Goal: Information Seeking & Learning: Learn about a topic

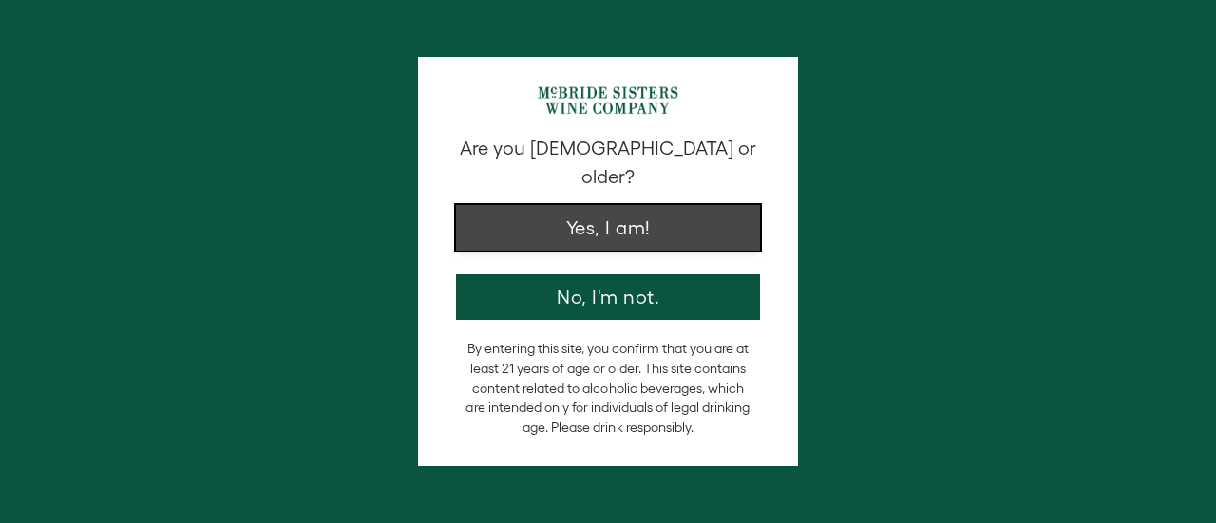
click at [574, 214] on button "Yes, I am!" at bounding box center [608, 228] width 304 height 46
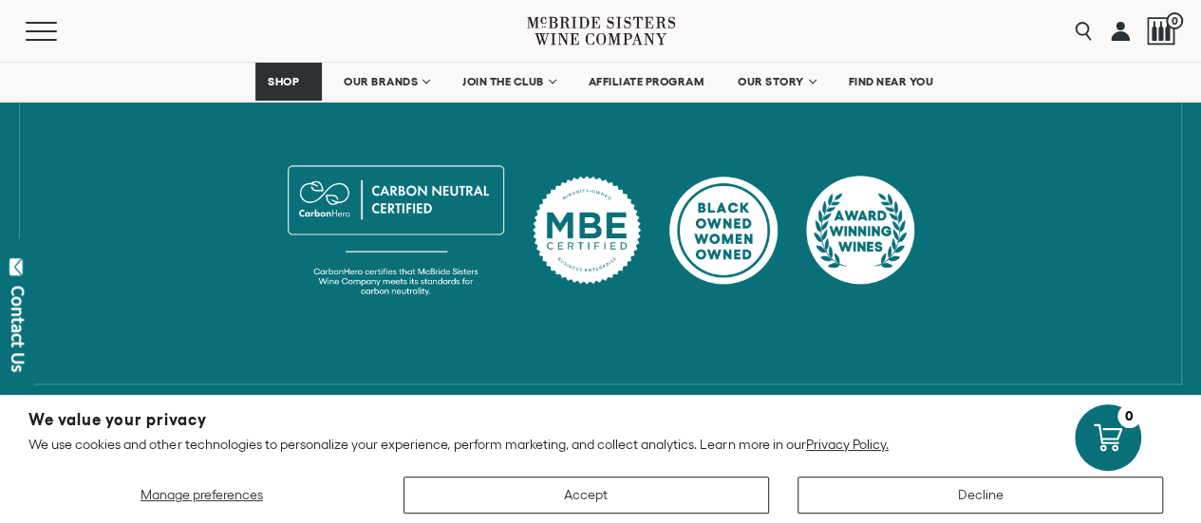
scroll to position [1183, 0]
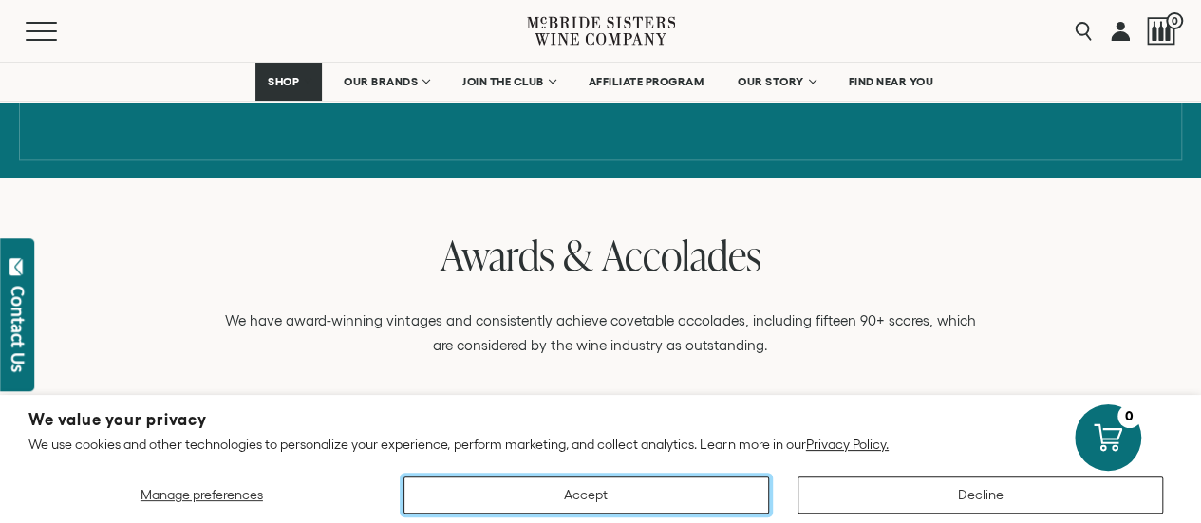
click at [627, 505] on button "Accept" at bounding box center [587, 495] width 366 height 37
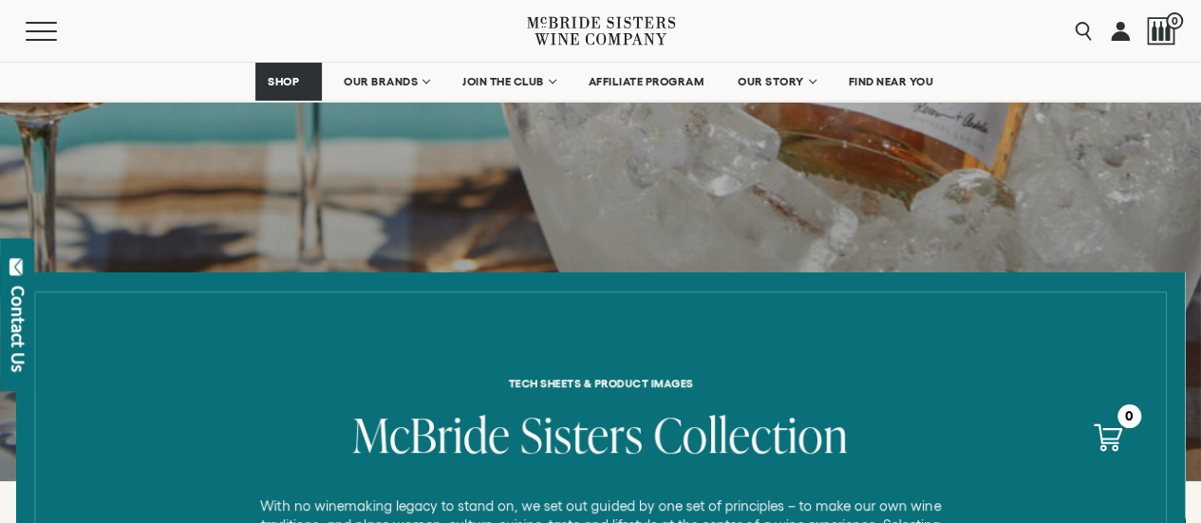
scroll to position [0, 0]
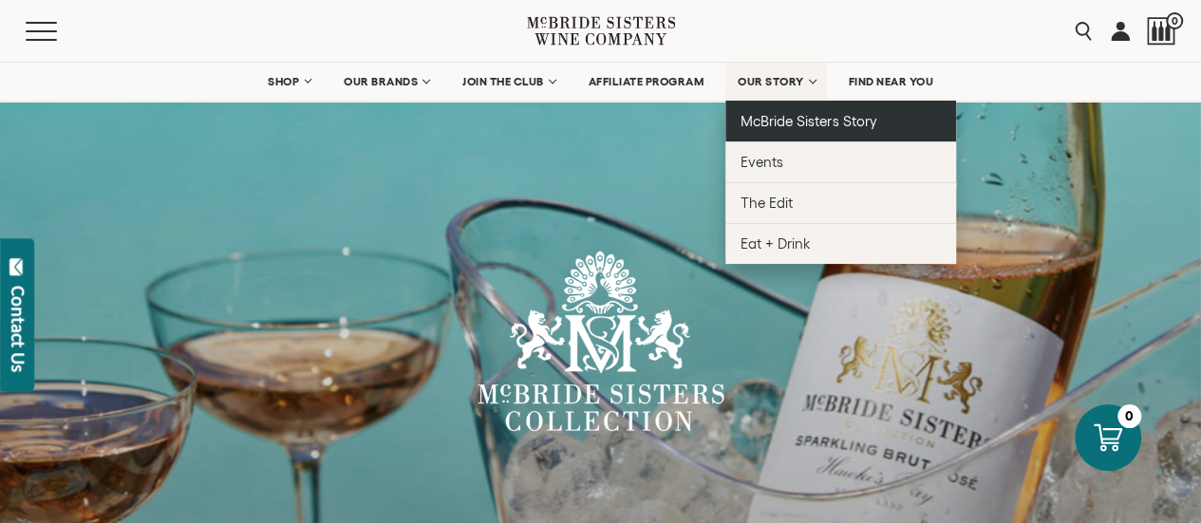
click at [770, 109] on link "McBride Sisters Story" at bounding box center [841, 121] width 231 height 41
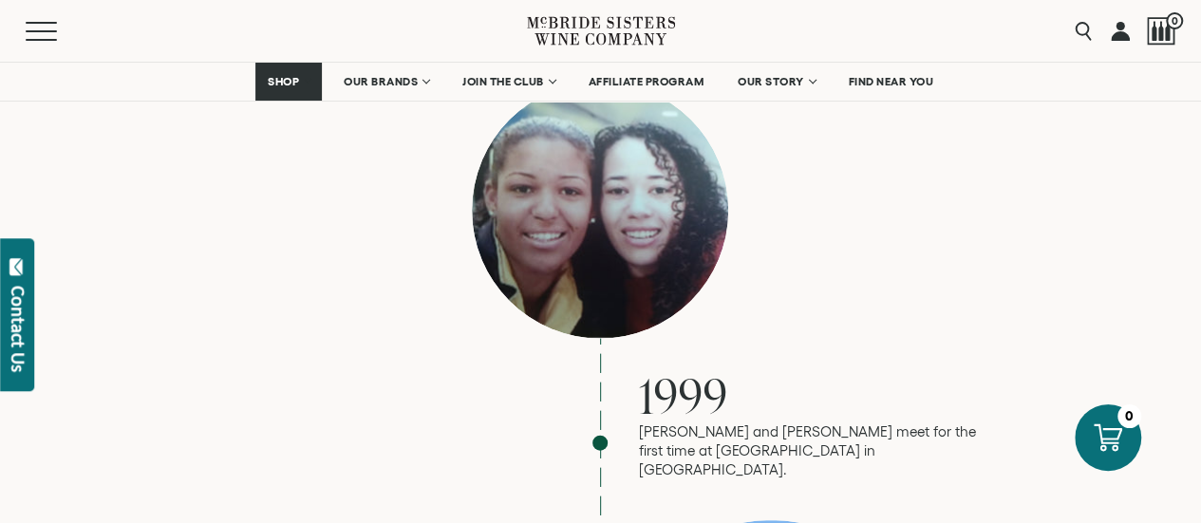
scroll to position [1709, 0]
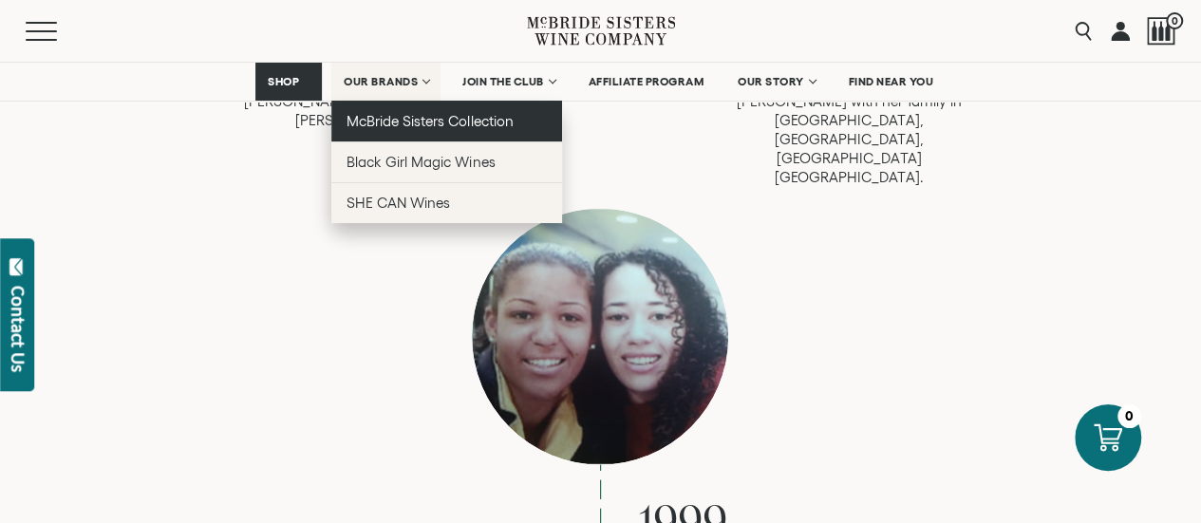
click at [373, 121] on span "McBride Sisters Collection" at bounding box center [430, 121] width 167 height 16
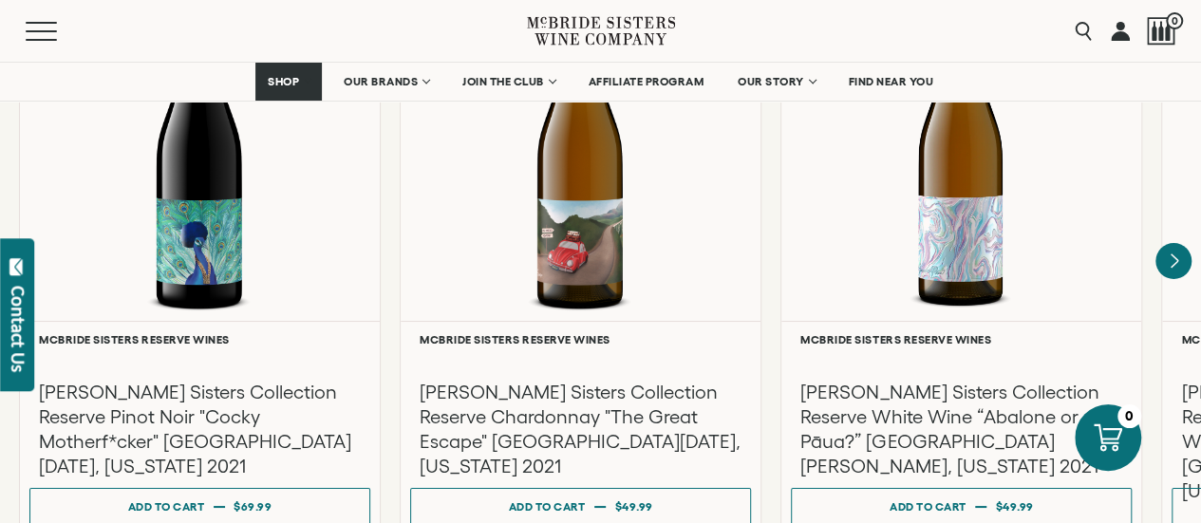
scroll to position [3514, 0]
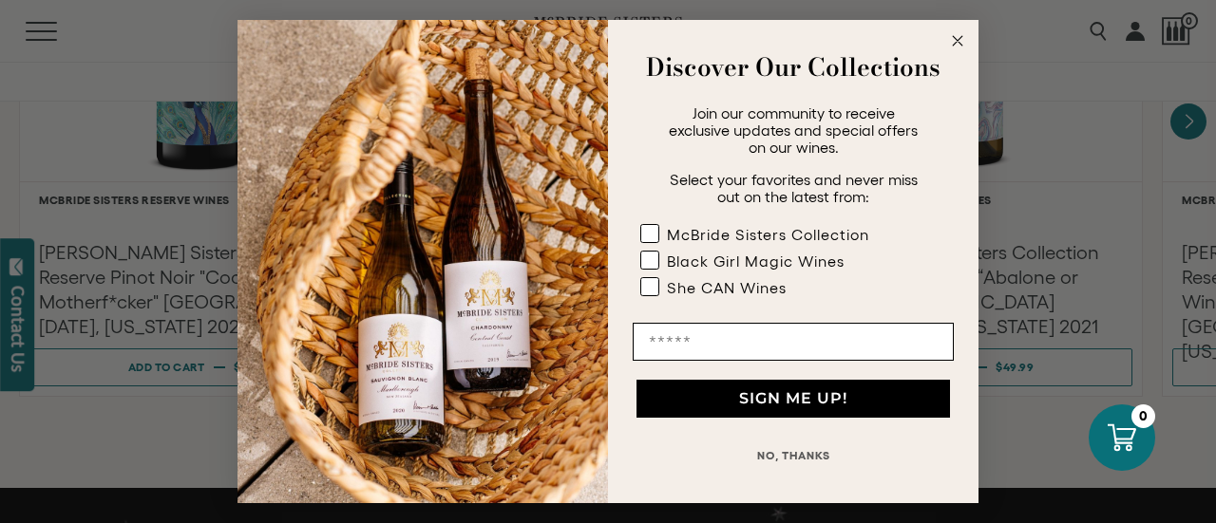
click at [811, 453] on button "NO, THANKS" at bounding box center [792, 456] width 321 height 38
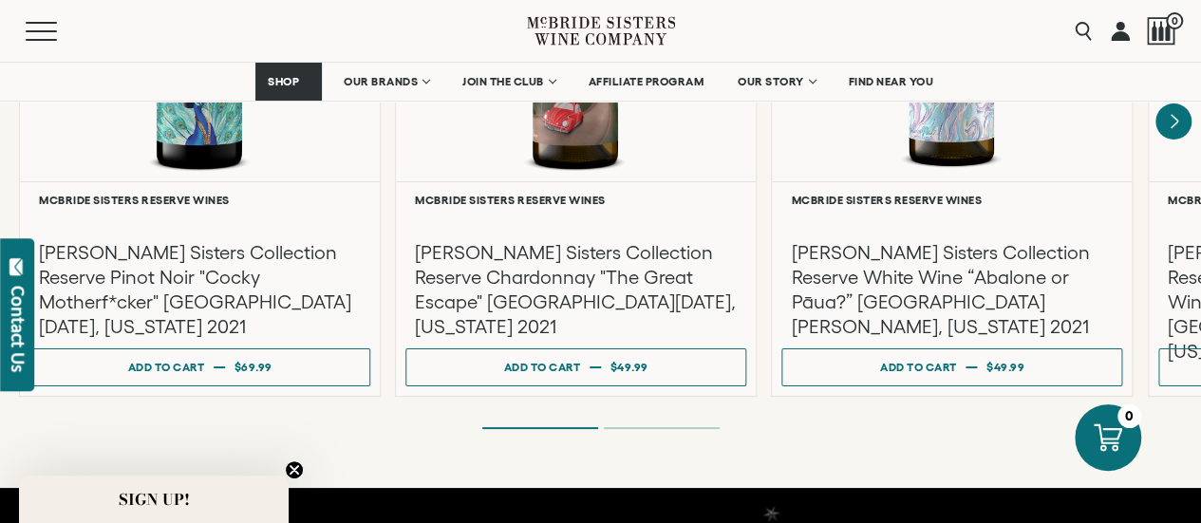
click at [654, 424] on ol at bounding box center [601, 428] width 760 height 8
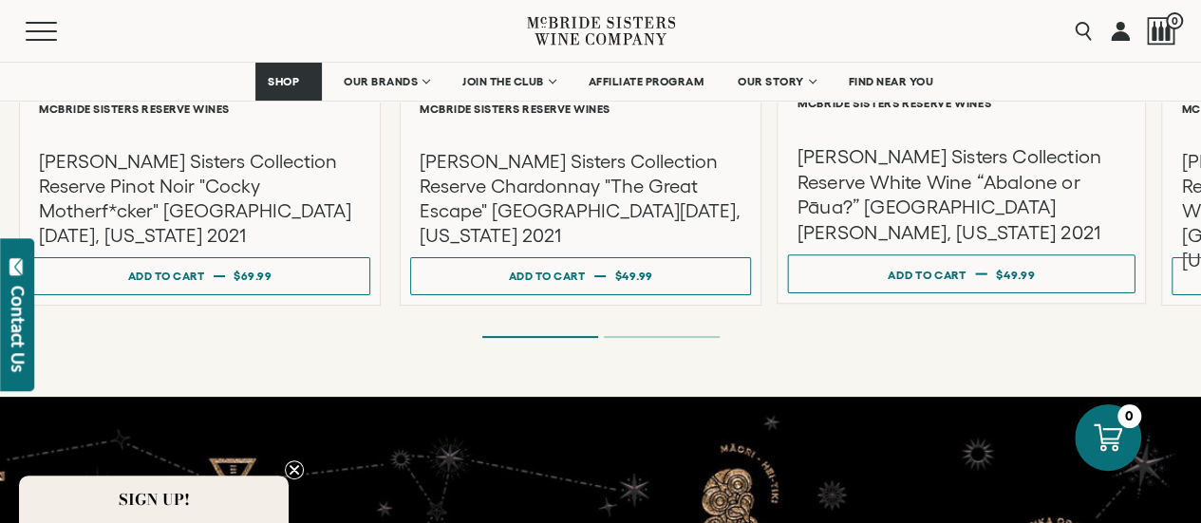
scroll to position [3609, 0]
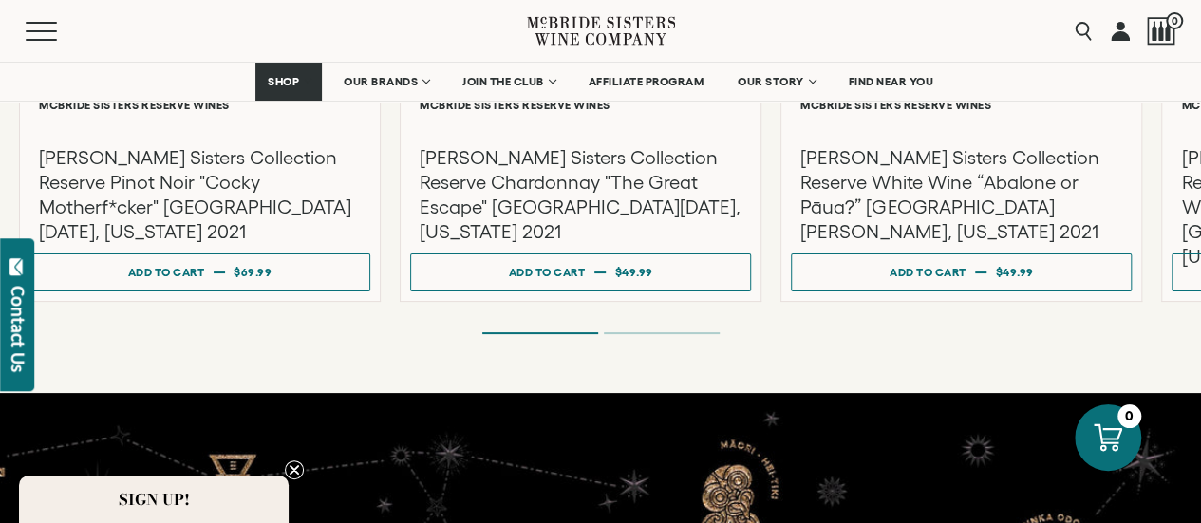
drag, startPoint x: 1089, startPoint y: 320, endPoint x: 774, endPoint y: 359, distance: 317.7
click at [700, 330] on ol at bounding box center [601, 334] width 760 height 8
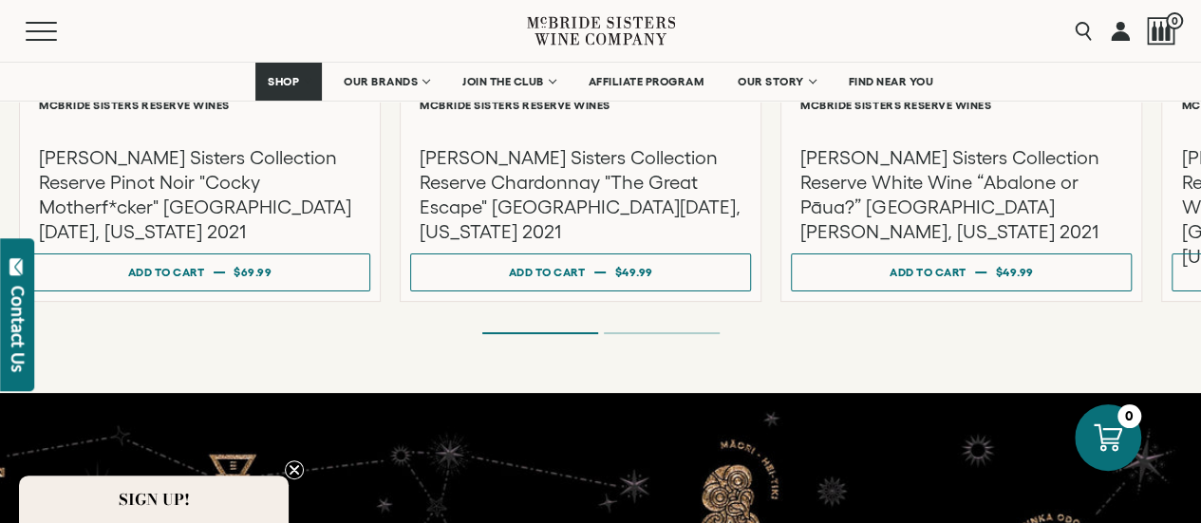
drag, startPoint x: 1157, startPoint y: 288, endPoint x: 965, endPoint y: 290, distance: 191.8
click at [965, 290] on div "**********" at bounding box center [600, 27] width 1201 height 621
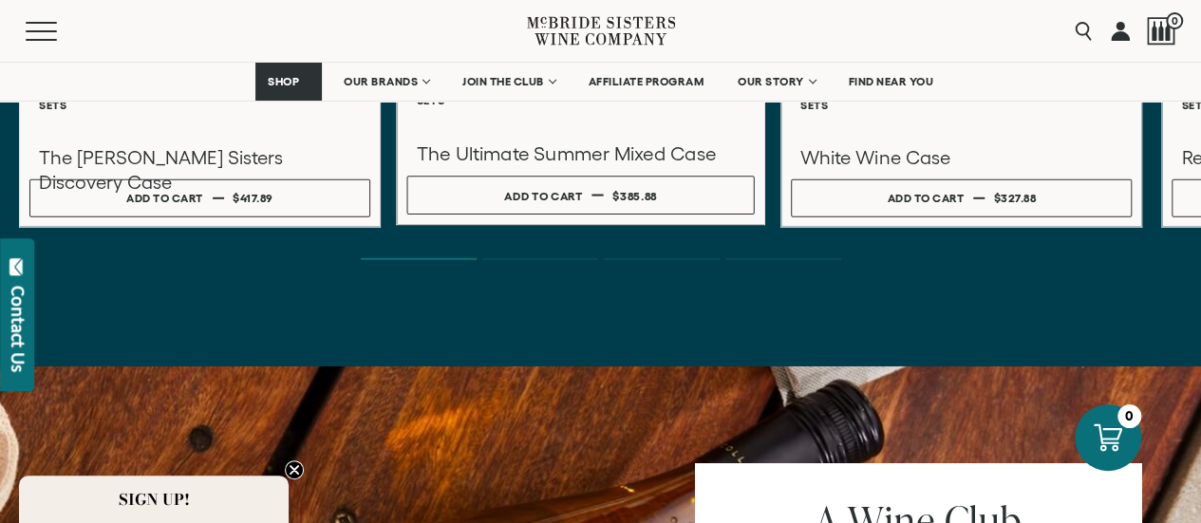
scroll to position [6129, 0]
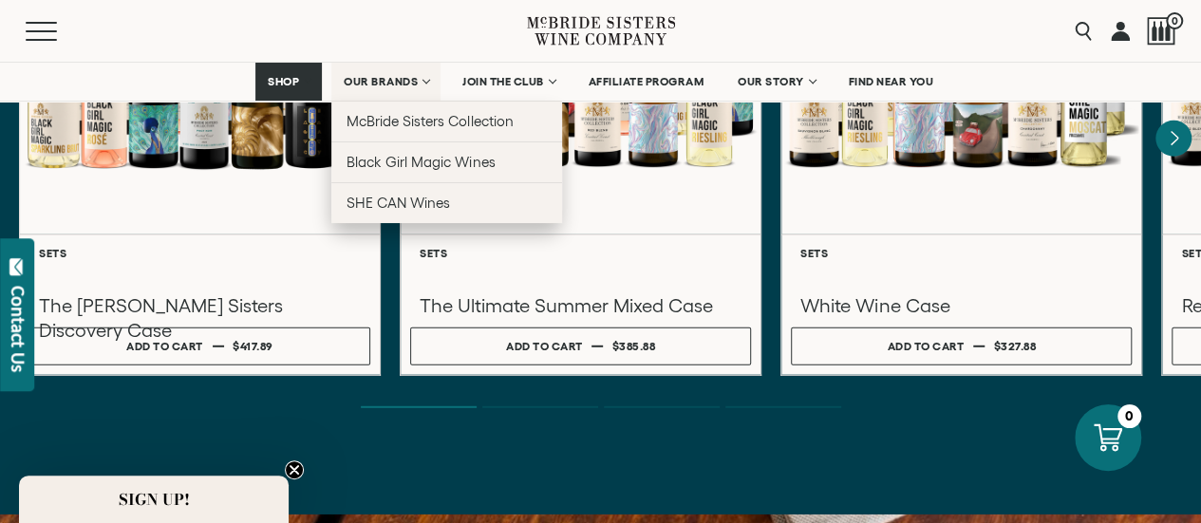
click at [403, 86] on span "OUR BRANDS" at bounding box center [381, 81] width 74 height 13
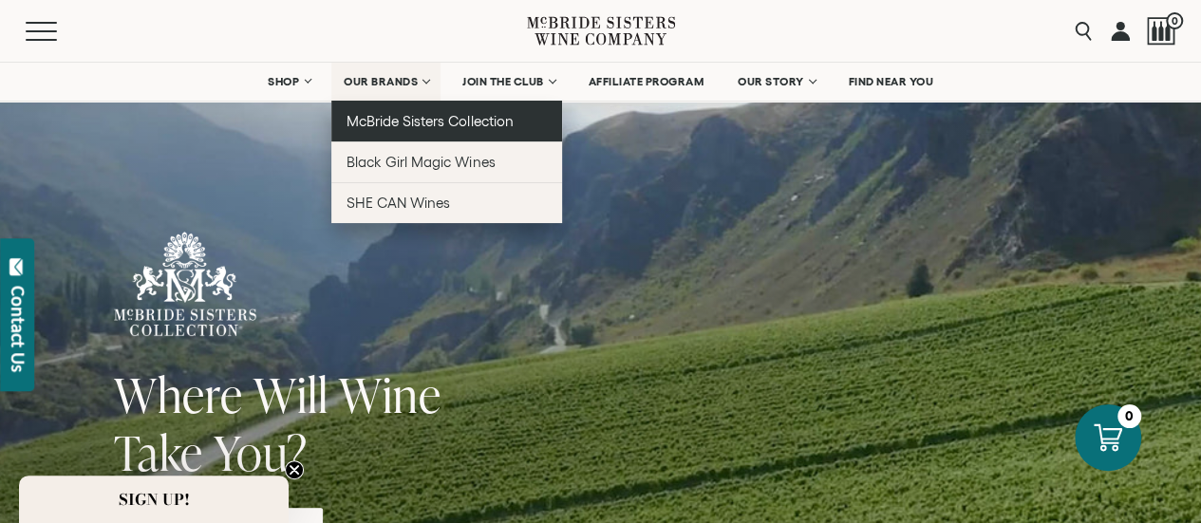
click at [393, 123] on span "McBride Sisters Collection" at bounding box center [430, 121] width 167 height 16
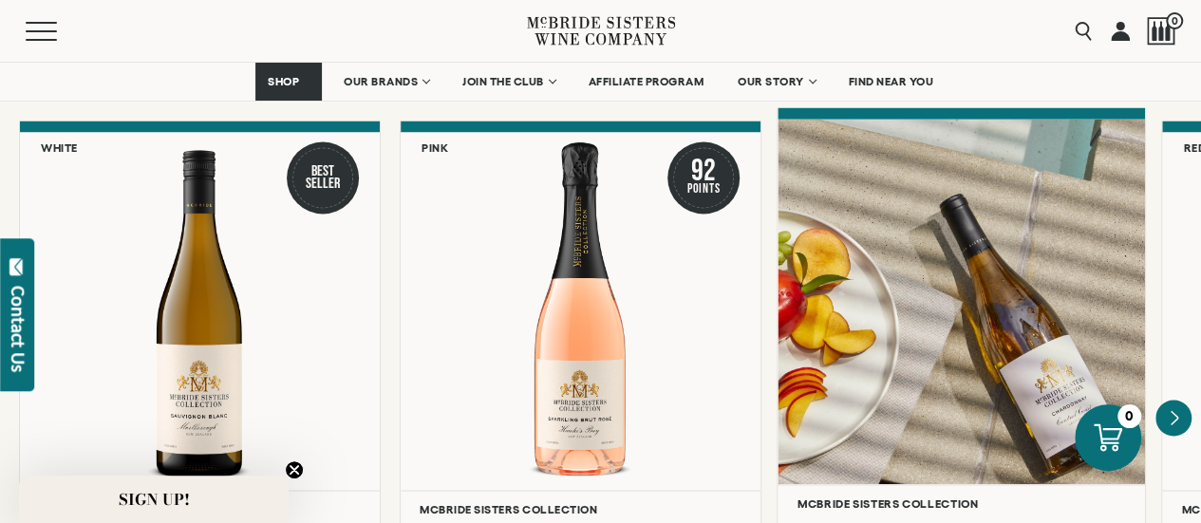
scroll to position [1709, 0]
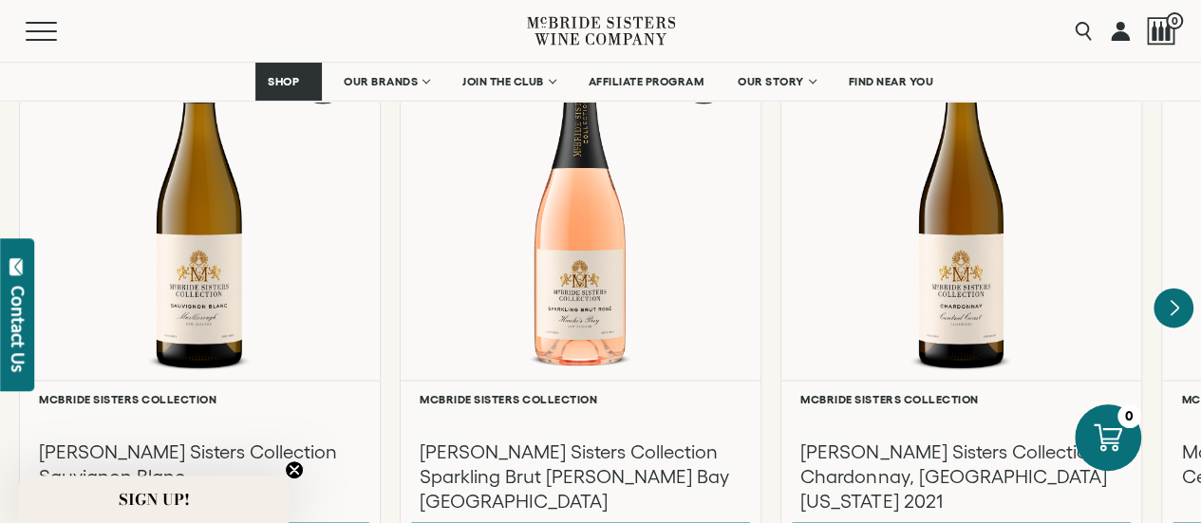
click at [1160, 289] on icon "Next" at bounding box center [1174, 309] width 40 height 40
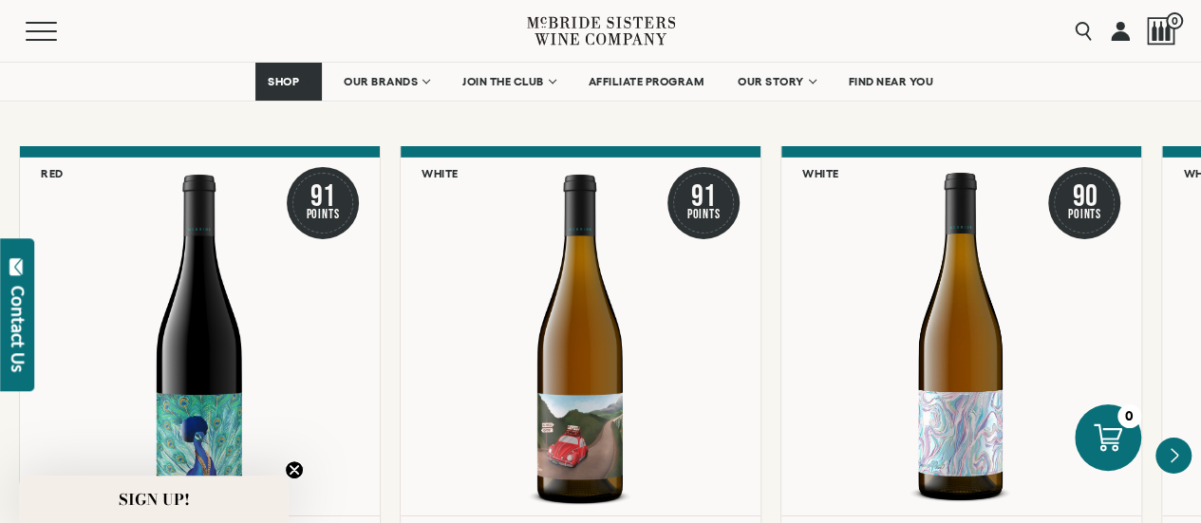
scroll to position [3324, 0]
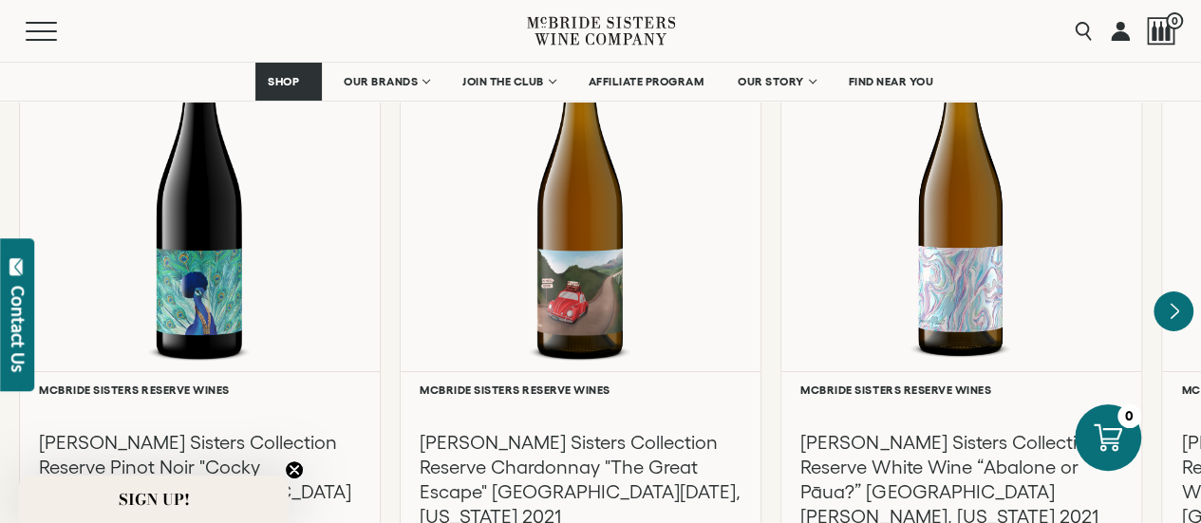
click at [1166, 299] on icon "Next" at bounding box center [1174, 312] width 40 height 40
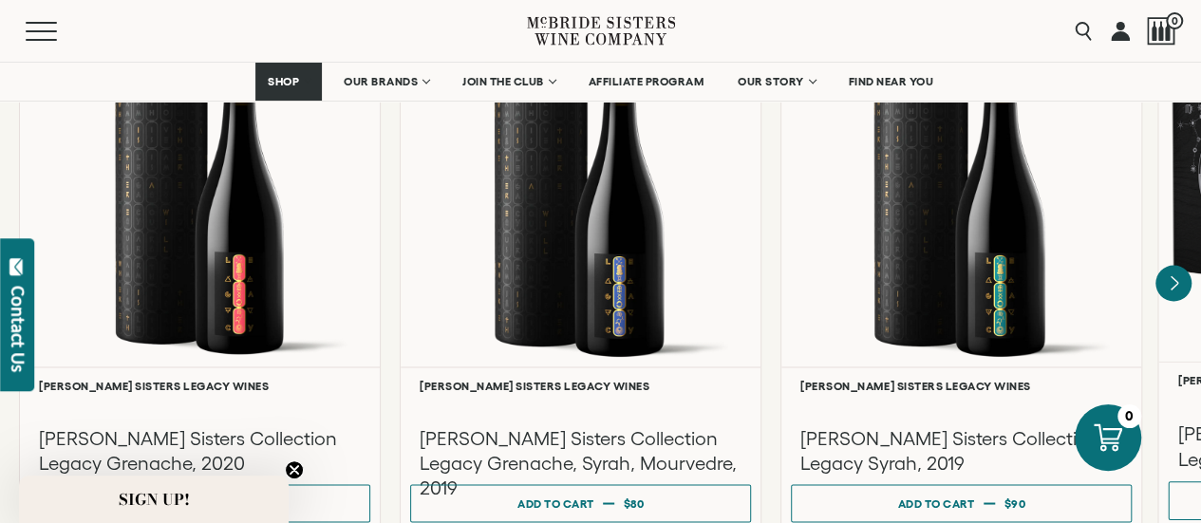
scroll to position [5033, 0]
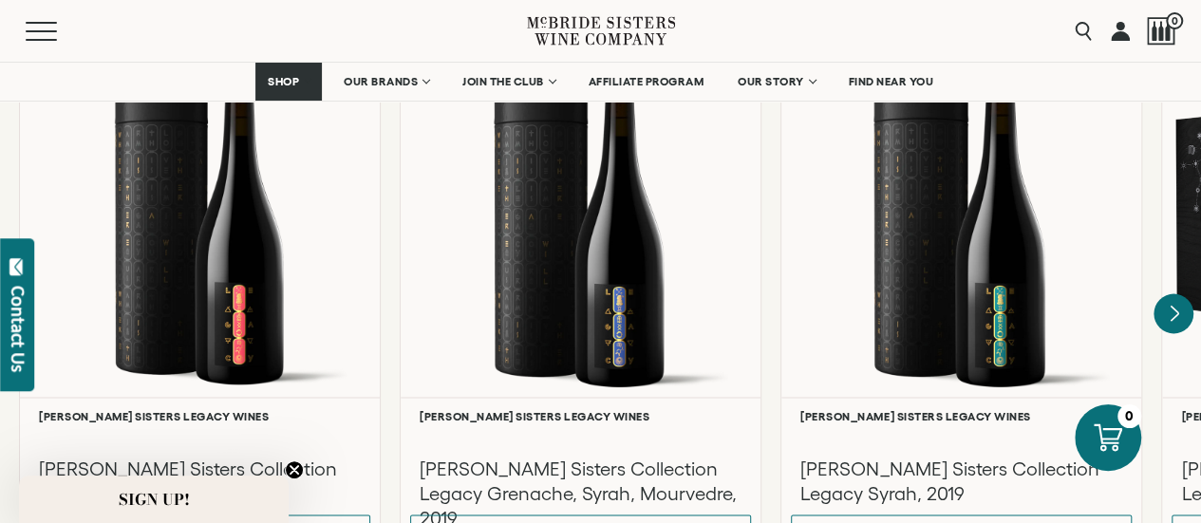
click at [1171, 305] on icon "Next" at bounding box center [1175, 312] width 8 height 15
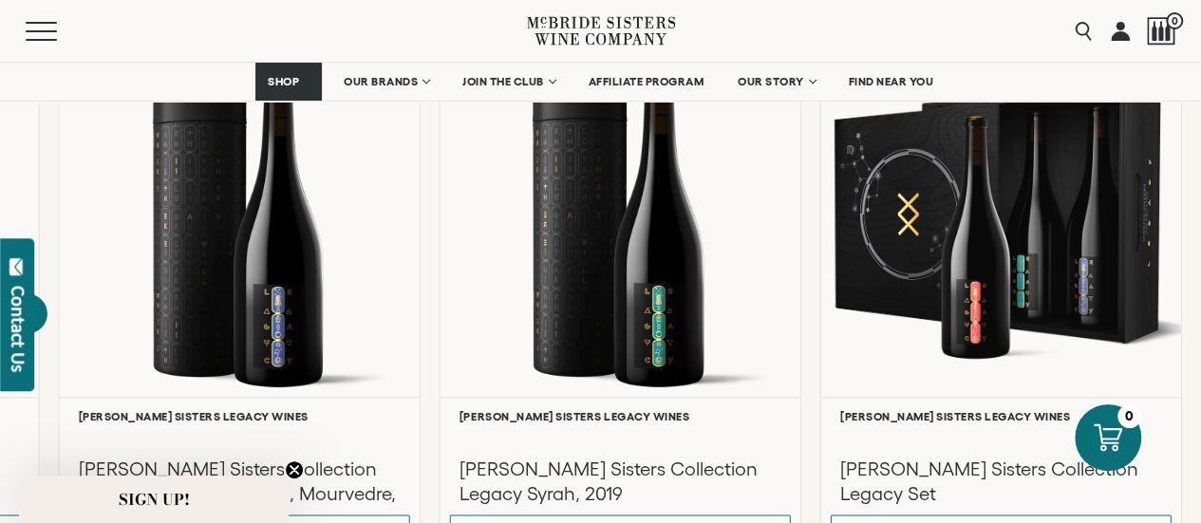
click at [44, 293] on icon "Previous" at bounding box center [28, 313] width 40 height 40
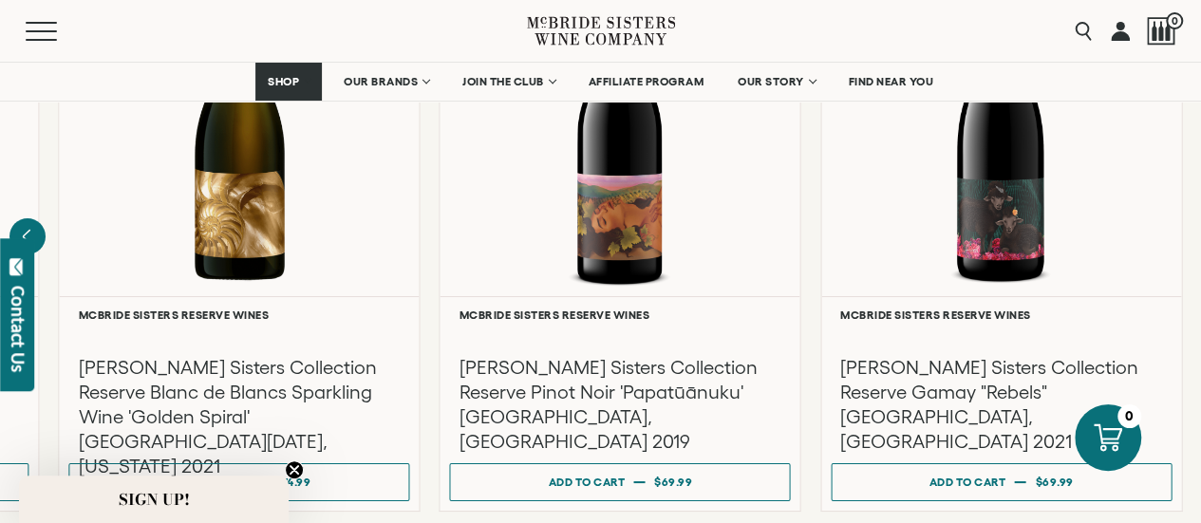
scroll to position [3324, 0]
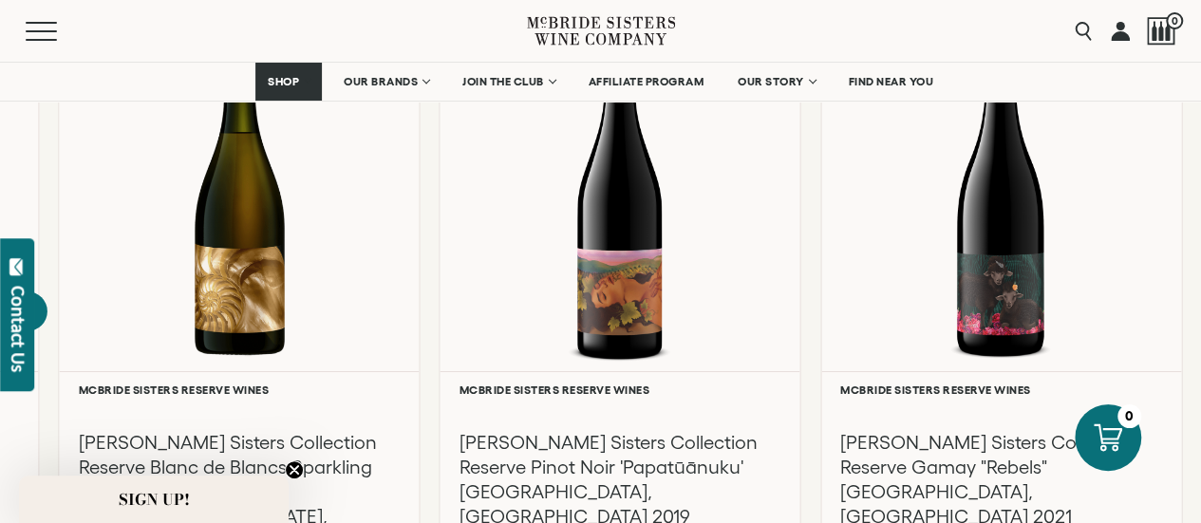
click at [45, 297] on icon "Previous" at bounding box center [28, 312] width 40 height 40
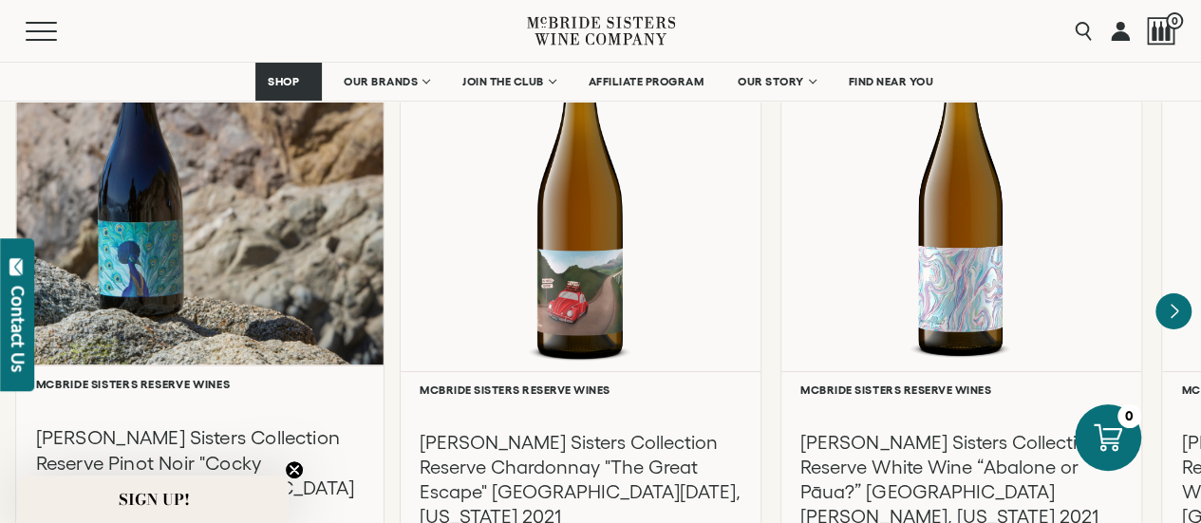
click at [44, 297] on div at bounding box center [200, 183] width 368 height 366
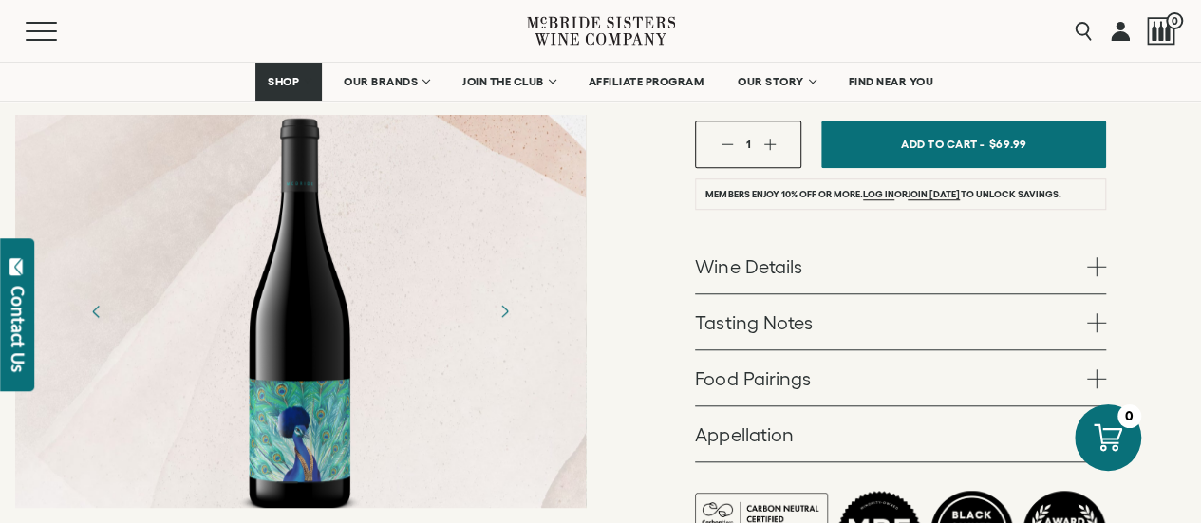
scroll to position [570, 0]
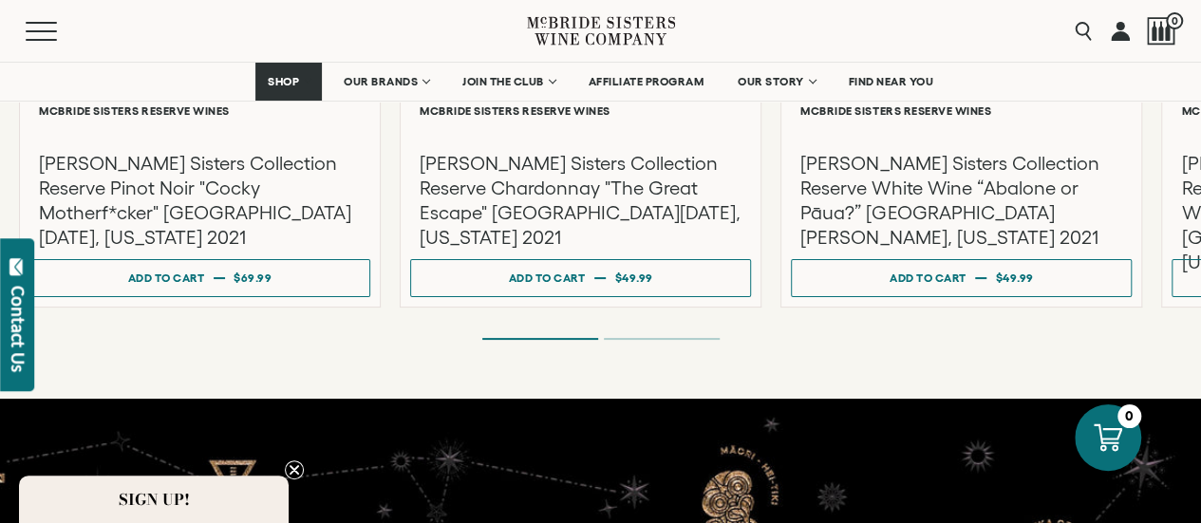
scroll to position [3419, 0]
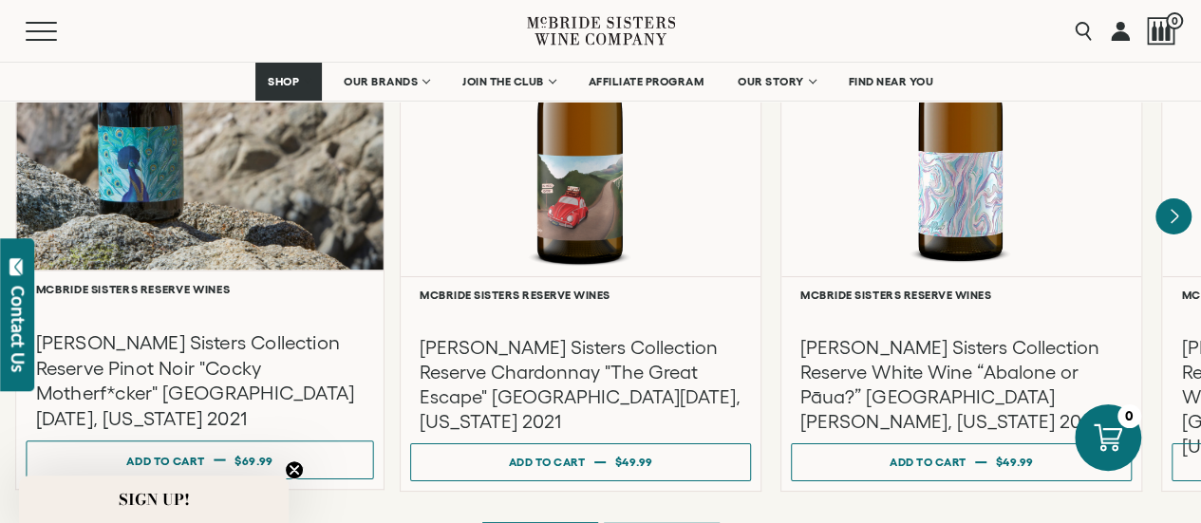
click at [213, 236] on div at bounding box center [200, 88] width 368 height 366
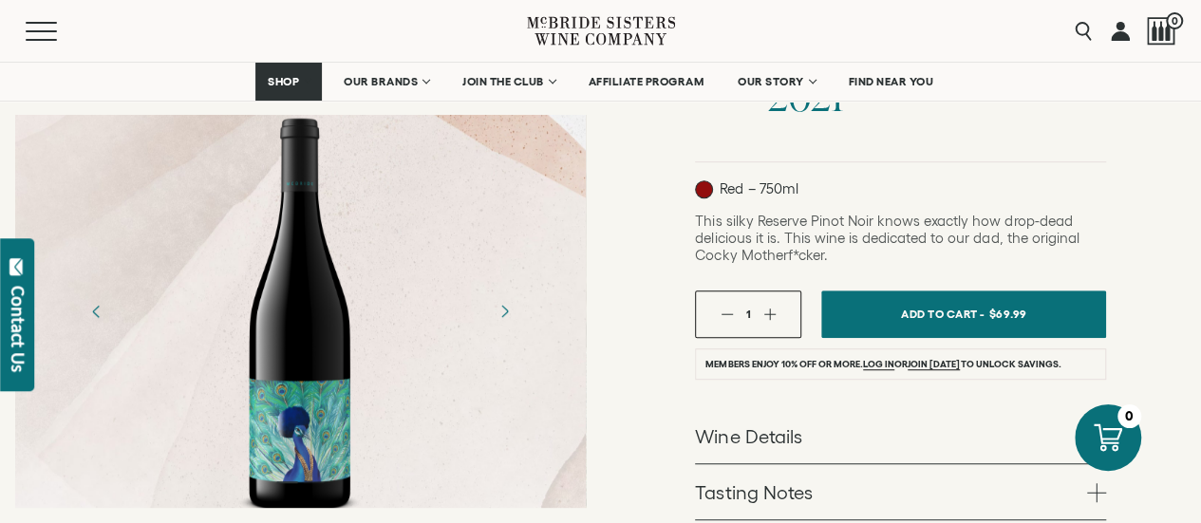
scroll to position [665, 0]
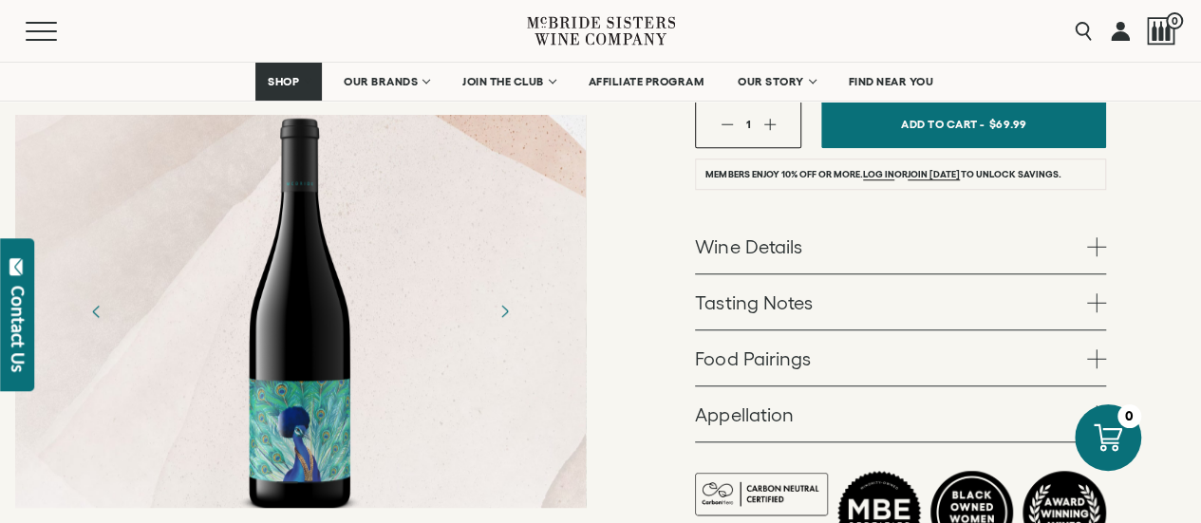
click at [1090, 237] on span at bounding box center [1096, 246] width 19 height 19
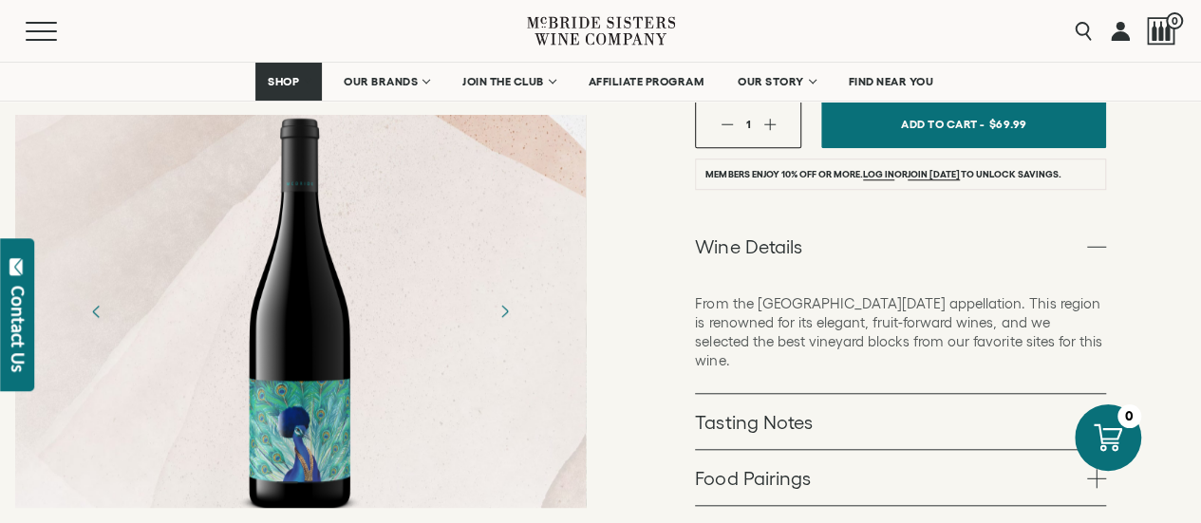
click at [1095, 413] on span at bounding box center [1096, 422] width 19 height 19
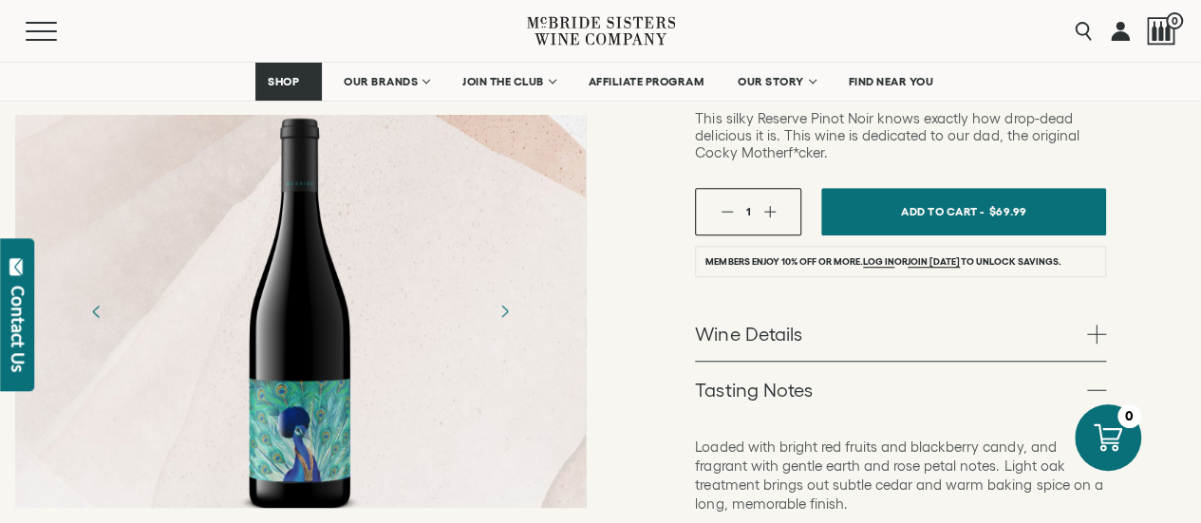
scroll to position [570, 0]
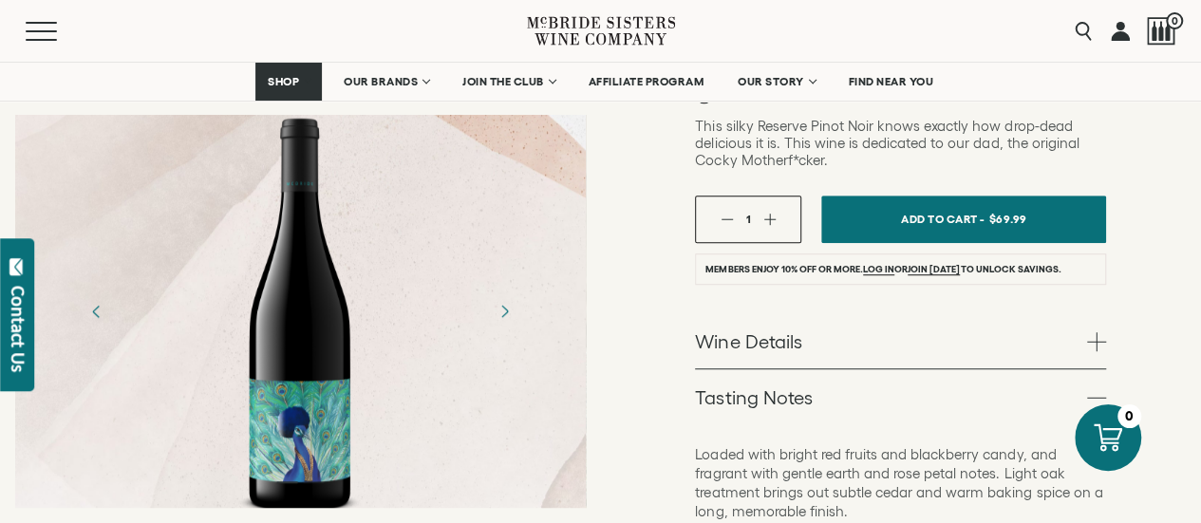
click at [1094, 332] on span at bounding box center [1096, 341] width 19 height 19
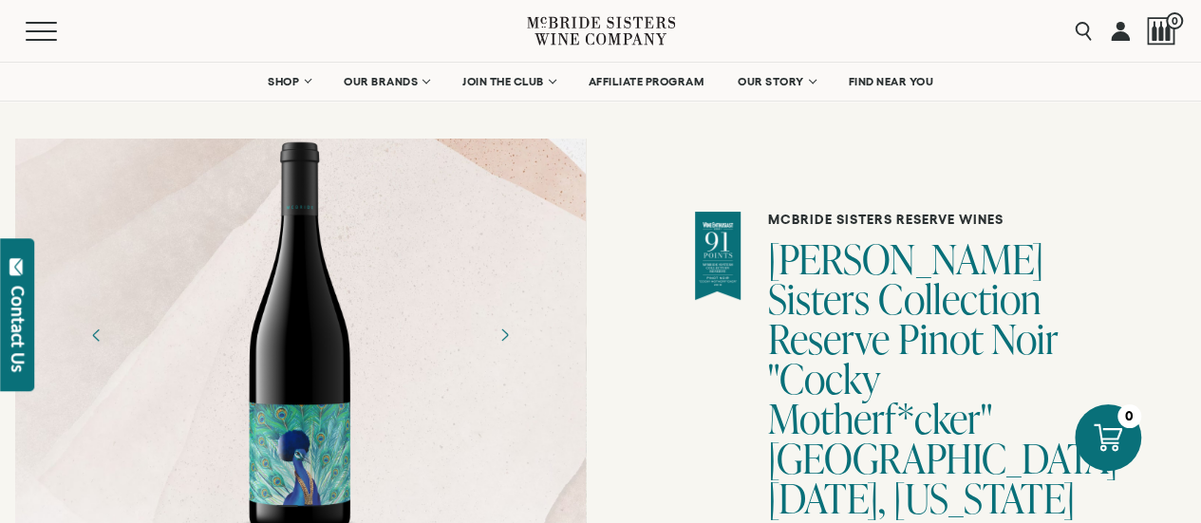
scroll to position [0, 0]
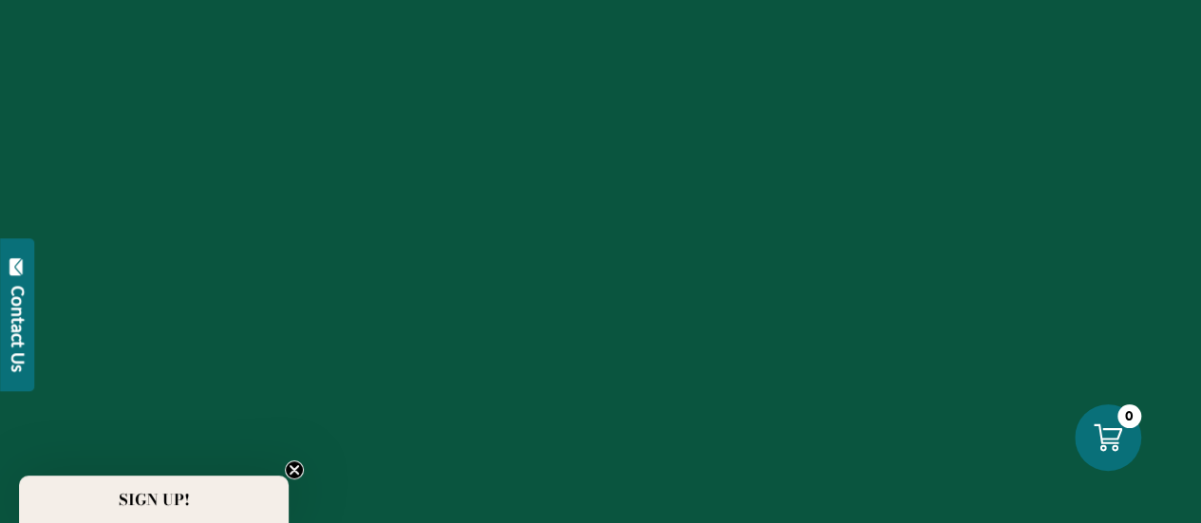
scroll to position [3419, 0]
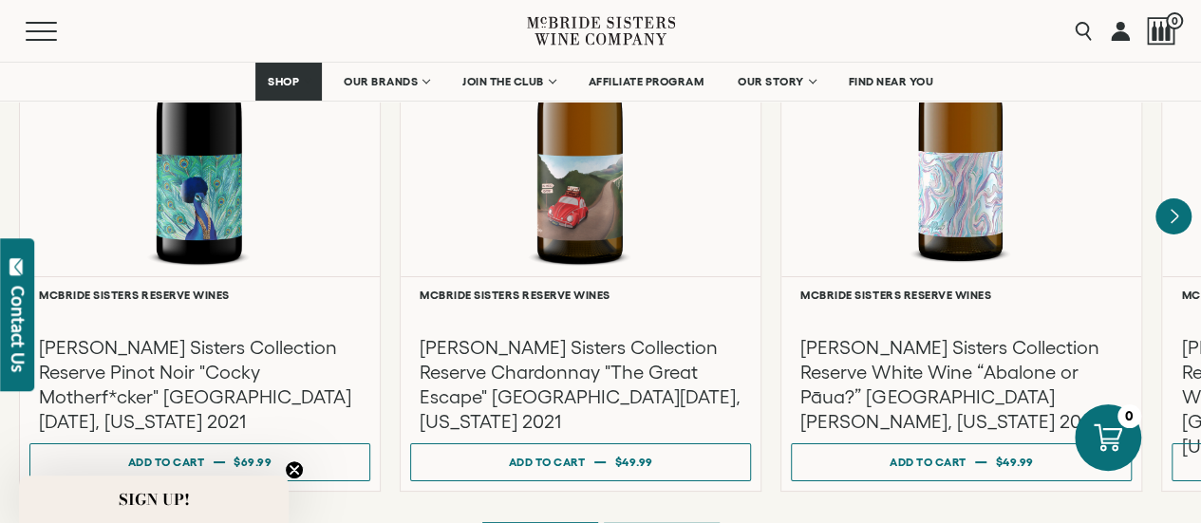
click at [374, 61] on div "Menu" at bounding box center [276, 31] width 501 height 62
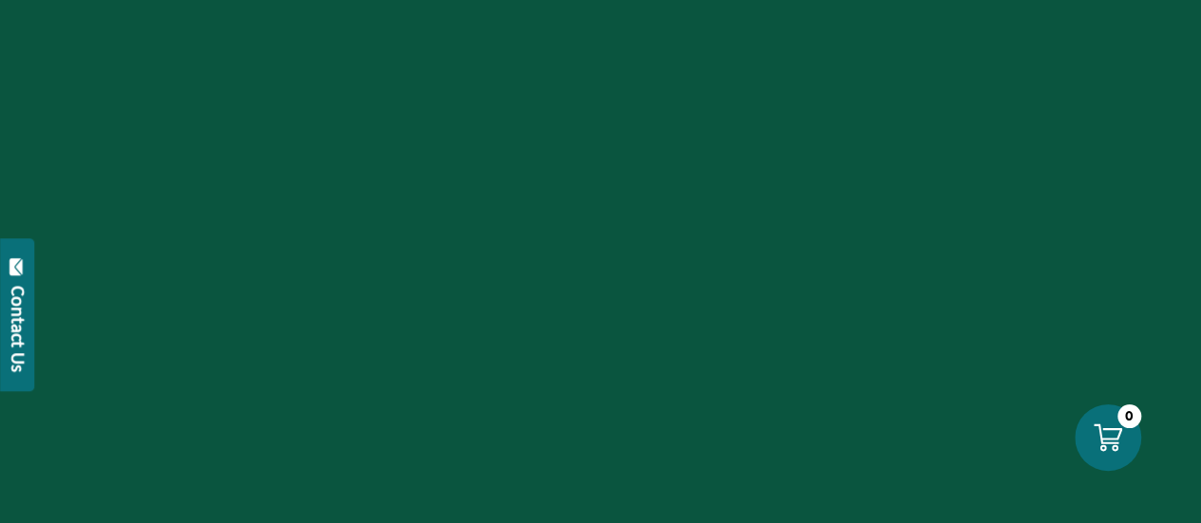
scroll to position [1709, 0]
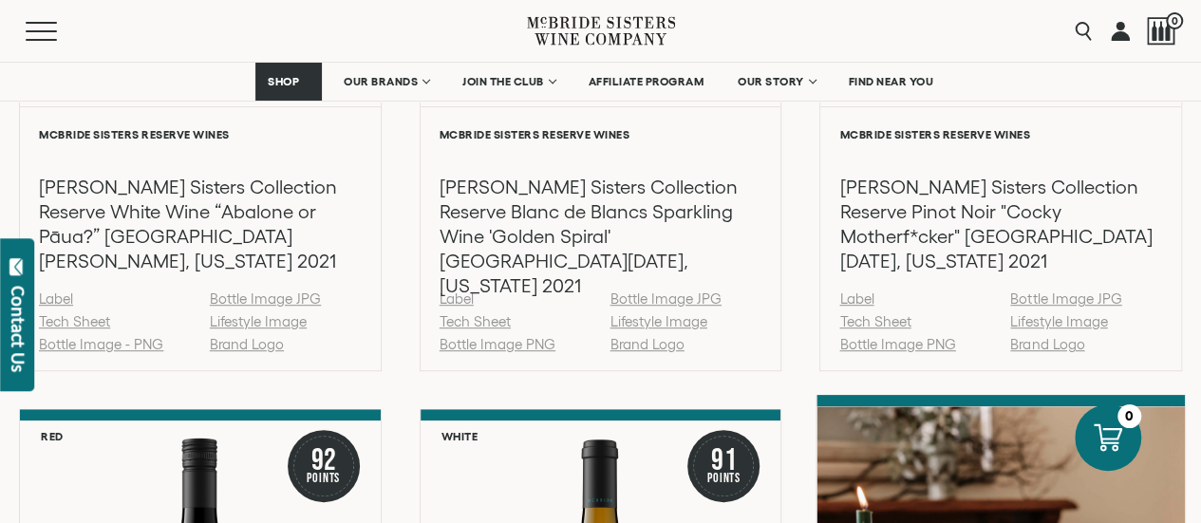
scroll to position [3988, 0]
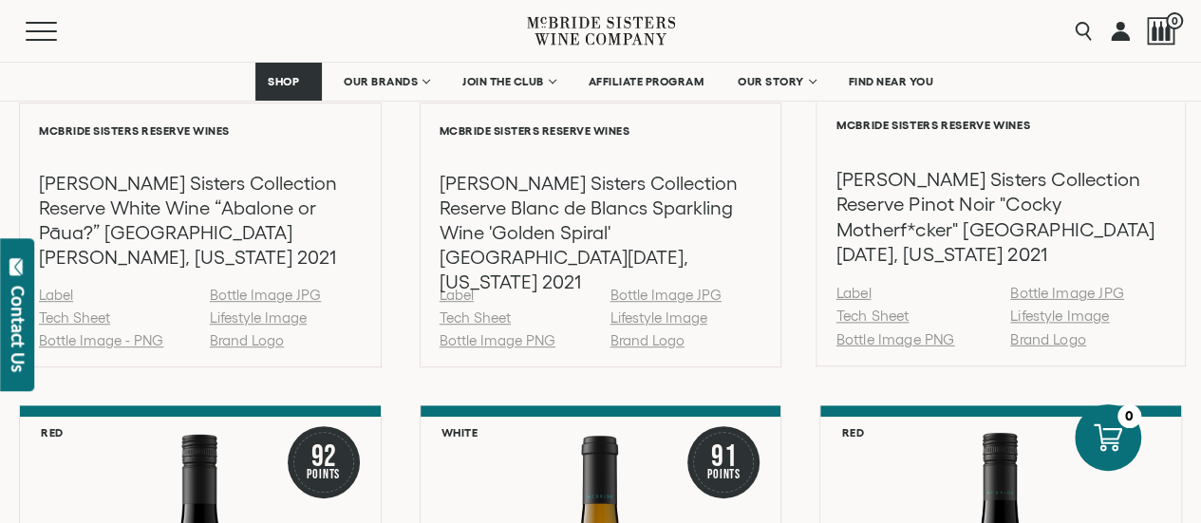
click at [898, 308] on link "Tech Sheet" at bounding box center [873, 316] width 73 height 16
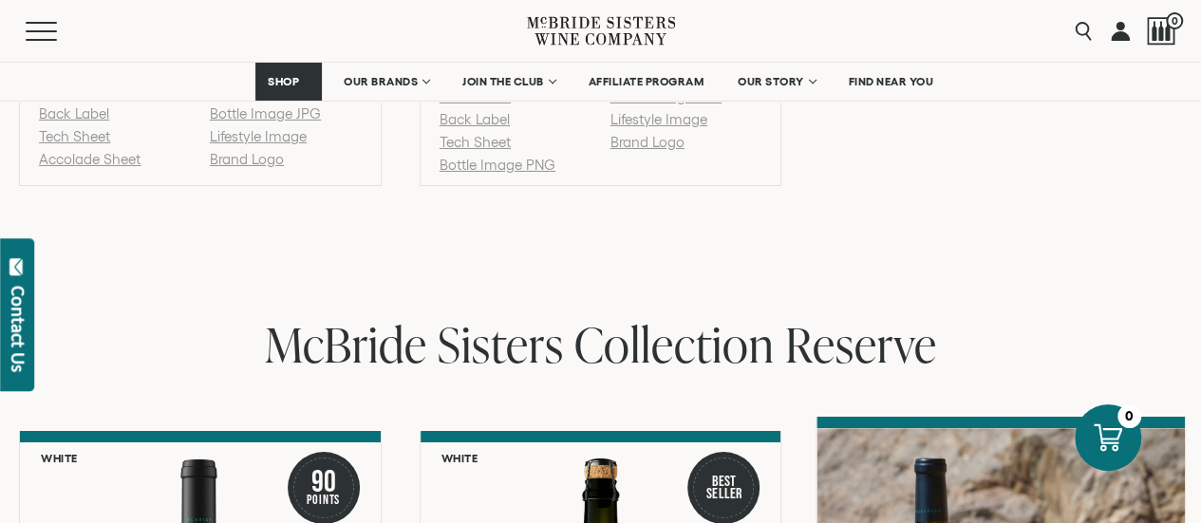
scroll to position [3039, 0]
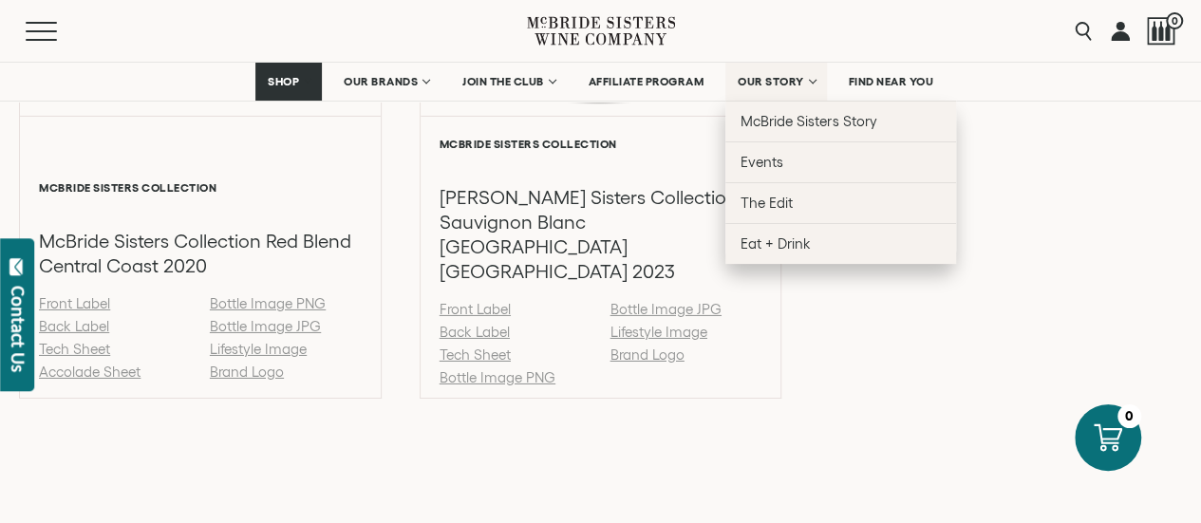
click at [783, 80] on span "OUR STORY" at bounding box center [771, 81] width 66 height 13
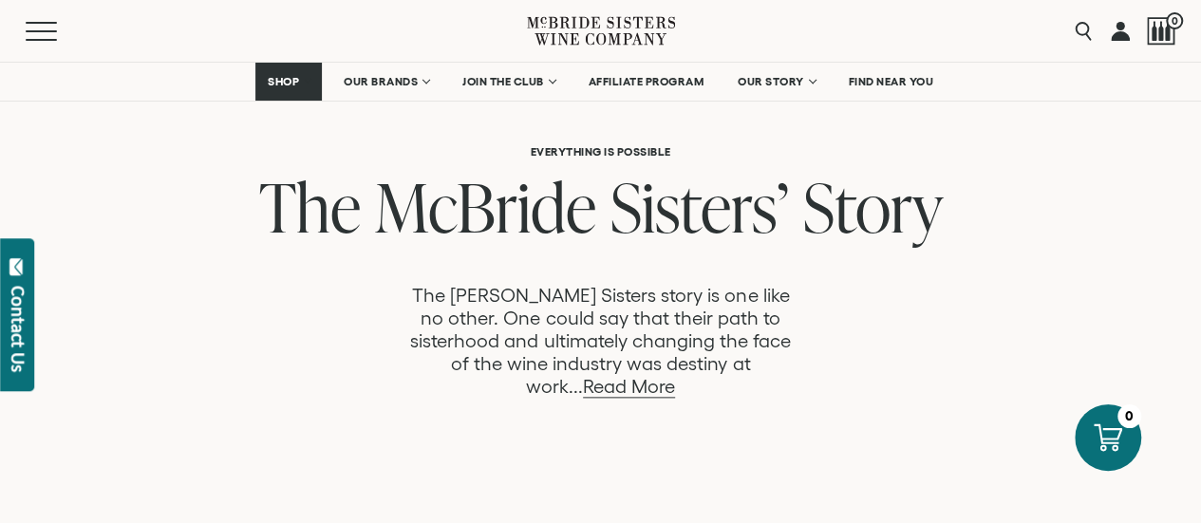
scroll to position [1045, 0]
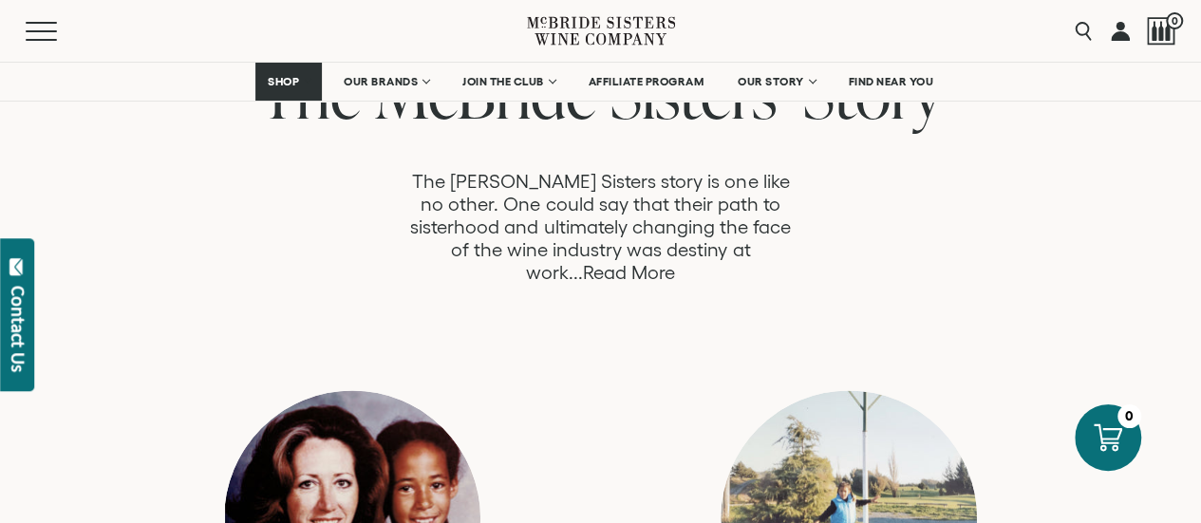
click at [675, 262] on link "Read More" at bounding box center [629, 273] width 92 height 22
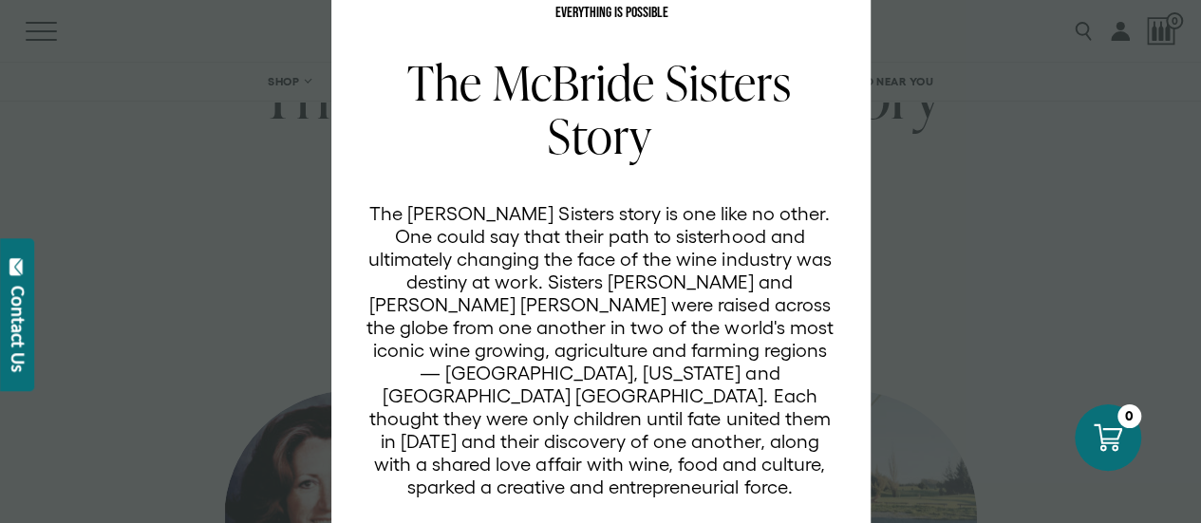
scroll to position [177, 0]
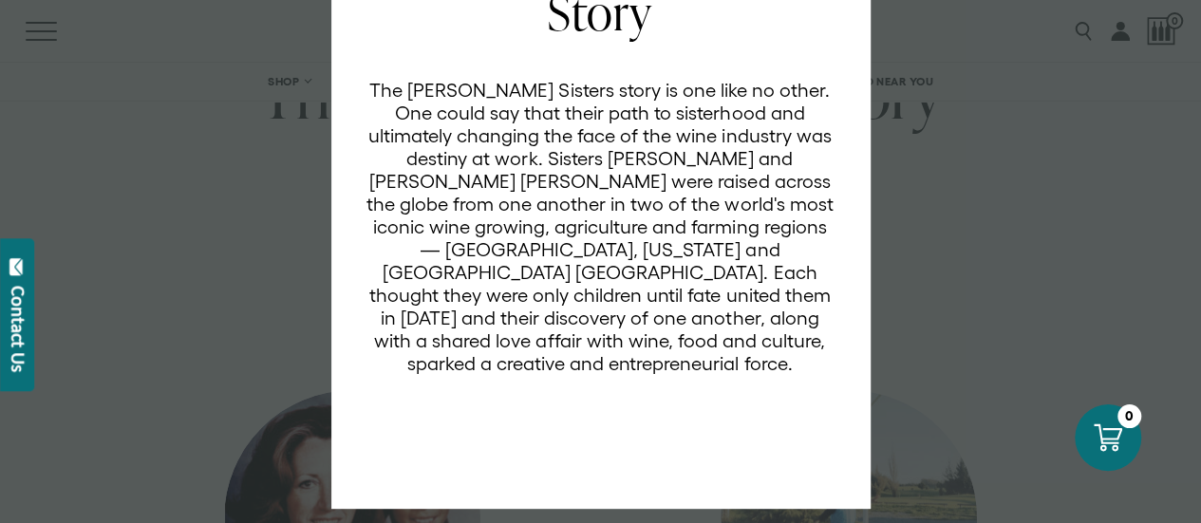
click at [978, 293] on div "EVERYTHING IS POSSIBLE The McBride Sisters Story The McBride Sisters story is o…" at bounding box center [600, 261] width 1201 height 523
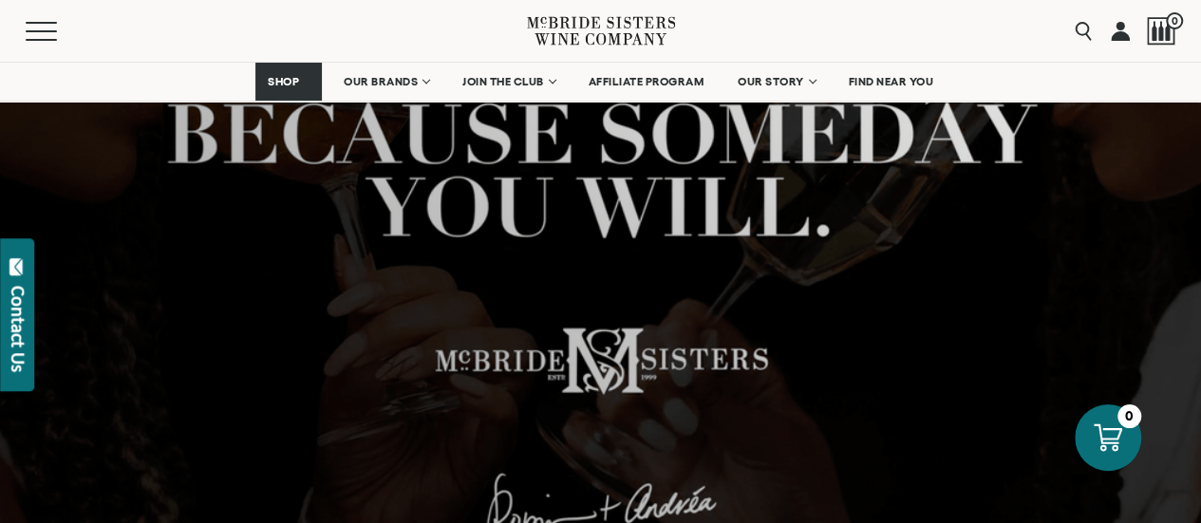
scroll to position [0, 0]
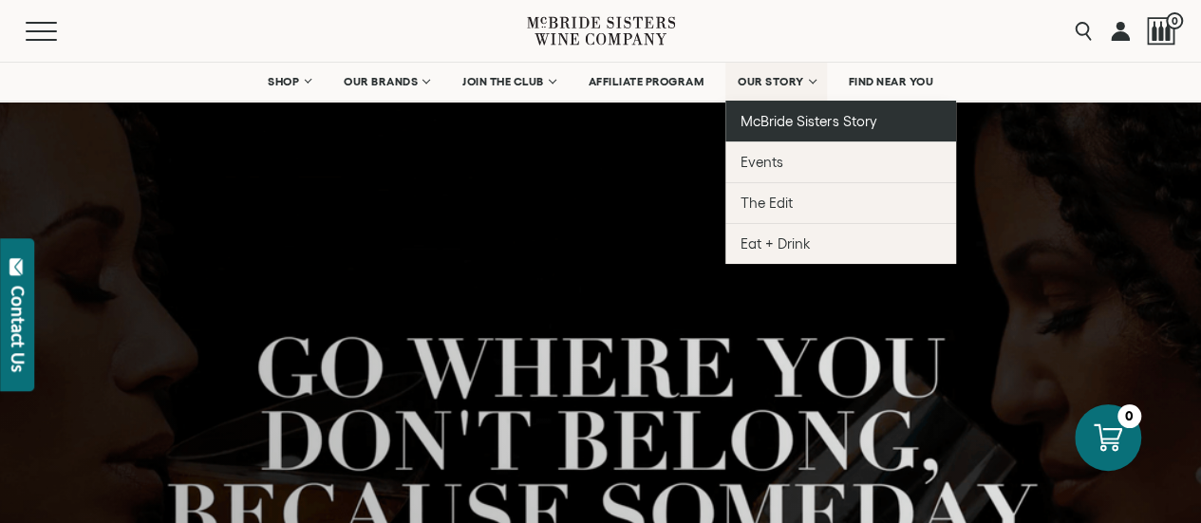
click at [777, 117] on span "McBride Sisters Story" at bounding box center [809, 121] width 136 height 16
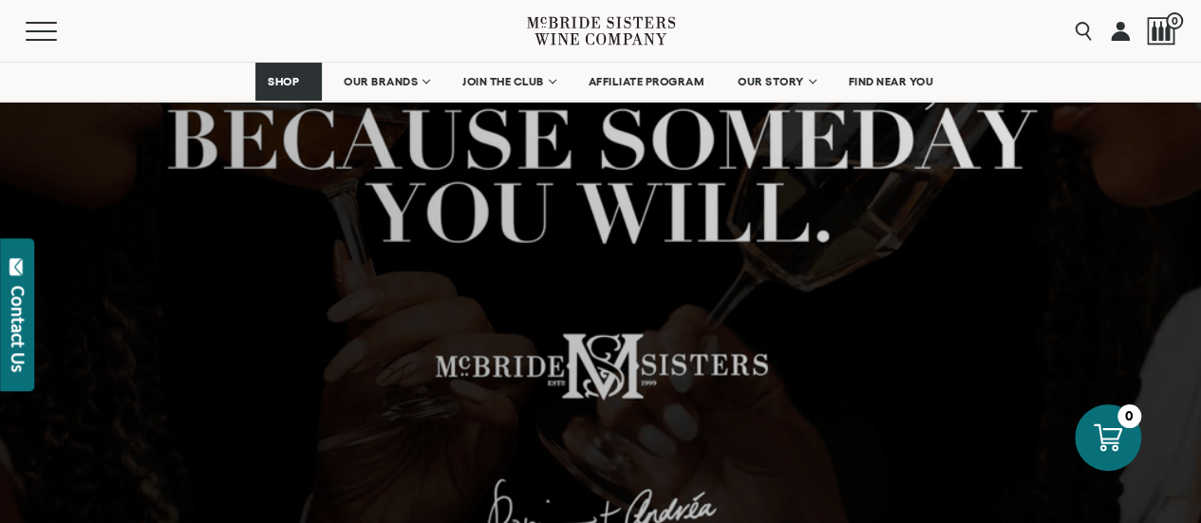
scroll to position [291, 0]
